Goal: Communication & Community: Connect with others

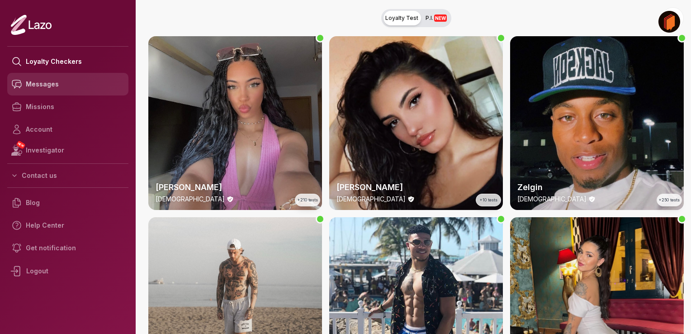
click at [61, 85] on link "Messages" at bounding box center [67, 84] width 121 height 23
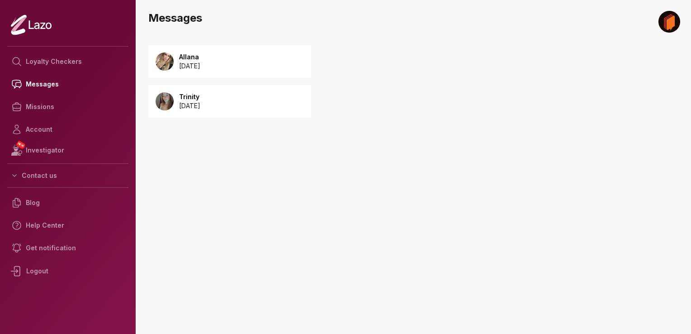
click at [228, 62] on div "Allana 2025 August 18" at bounding box center [229, 61] width 163 height 33
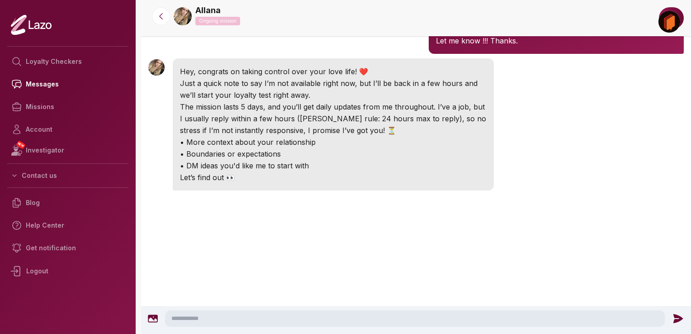
scroll to position [56, 0]
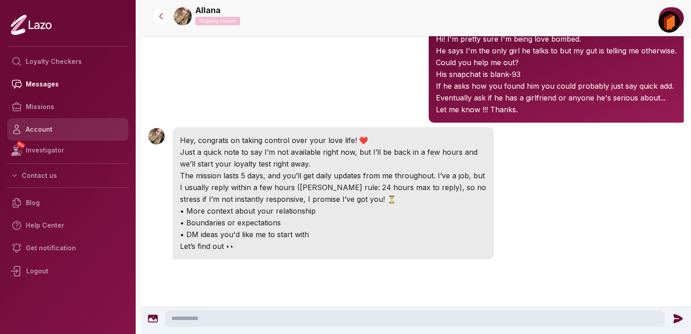
click at [43, 133] on link "Account" at bounding box center [67, 129] width 121 height 23
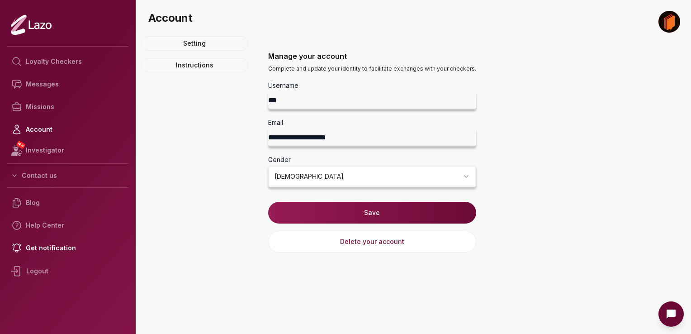
drag, startPoint x: 650, startPoint y: 0, endPoint x: 396, endPoint y: 23, distance: 254.7
click at [396, 23] on h3 "Account" at bounding box center [415, 18] width 535 height 14
click at [194, 47] on link "Setting" at bounding box center [194, 43] width 107 height 14
click at [192, 69] on link "Instructions" at bounding box center [194, 65] width 107 height 14
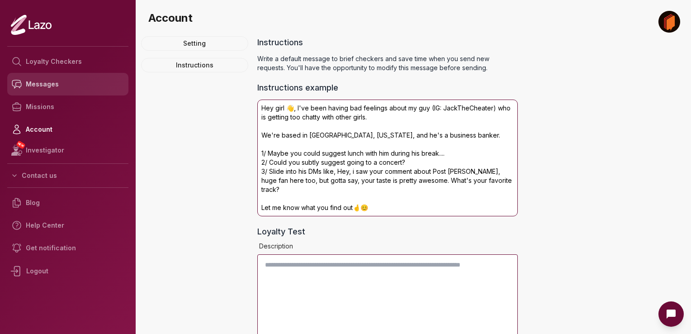
click at [50, 93] on link "Messages" at bounding box center [67, 84] width 121 height 23
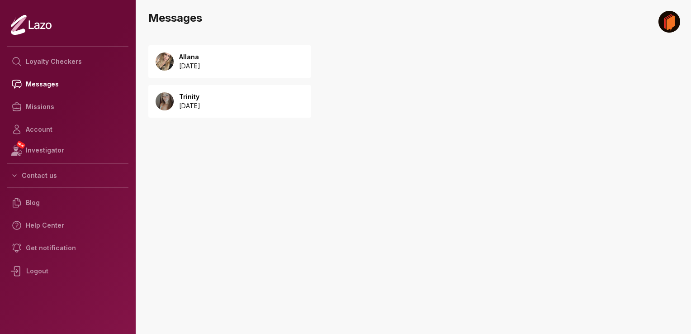
click at [38, 265] on div "Logout" at bounding box center [67, 271] width 121 height 24
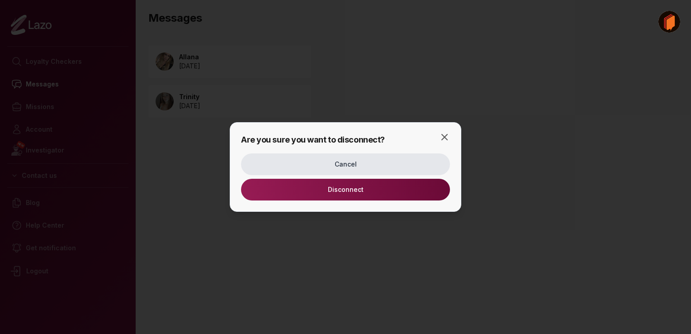
click at [357, 192] on button "Disconnect" at bounding box center [345, 190] width 209 height 22
